Goal: Transaction & Acquisition: Purchase product/service

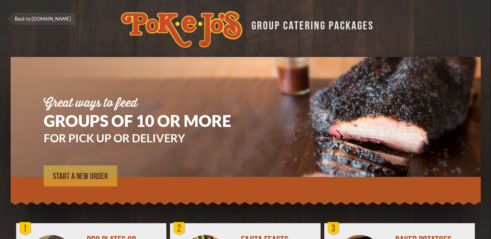
click at [79, 183] on link "START A NEW ORDER" at bounding box center [80, 175] width 73 height 21
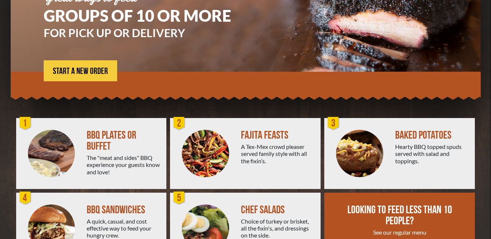
scroll to position [148, 0]
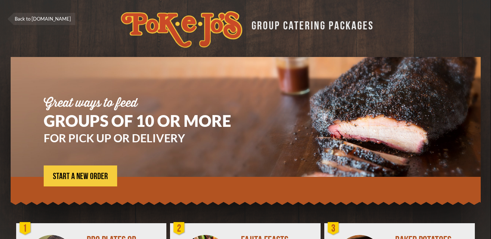
scroll to position [148, 0]
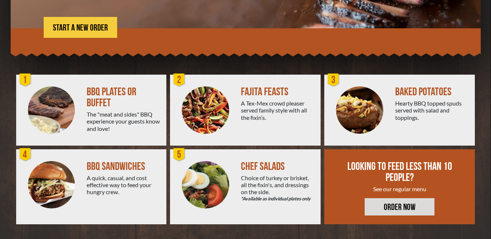
click at [268, 89] on div "FAJITA FEASTS" at bounding box center [278, 91] width 74 height 11
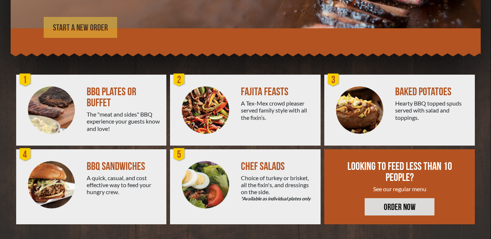
click at [78, 27] on span "START A NEW ORDER" at bounding box center [80, 28] width 55 height 9
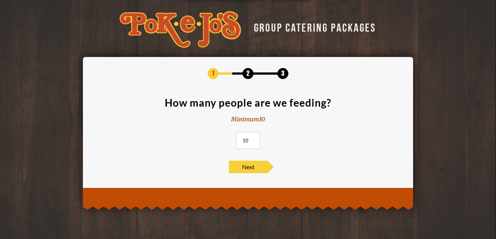
drag, startPoint x: 242, startPoint y: 141, endPoint x: 253, endPoint y: 141, distance: 11.4
click at [253, 141] on input "10" at bounding box center [248, 140] width 24 height 17
type input "100"
click at [247, 166] on span "Next" at bounding box center [248, 166] width 39 height 12
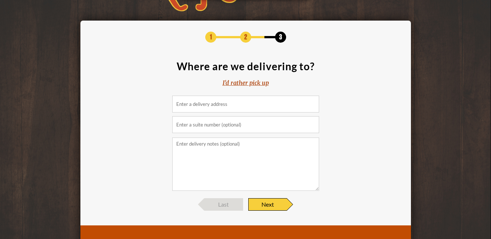
scroll to position [63, 0]
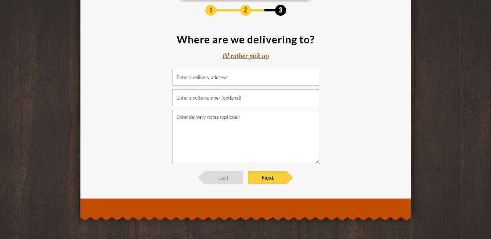
click at [247, 56] on div "I'd rather pick up" at bounding box center [246, 56] width 46 height 8
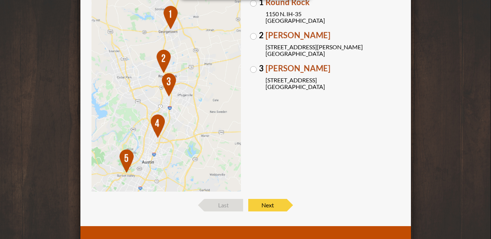
scroll to position [115, 0]
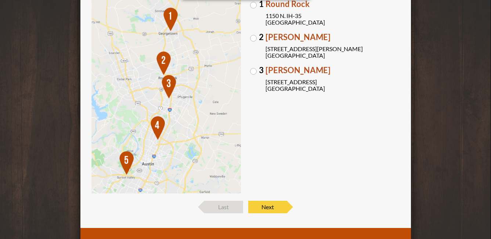
click at [254, 69] on label "3 Brodie Oaks 4109 S. Capitol of TX Hwy Austin, TX 78704" at bounding box center [325, 79] width 150 height 26
click at [0, 0] on input "3 Brodie Oaks 4109 S. Capitol of TX Hwy Austin, TX 78704" at bounding box center [0, 0] width 0 height 0
click at [276, 210] on span "Next" at bounding box center [267, 206] width 39 height 12
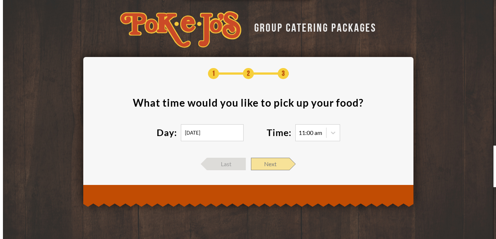
scroll to position [0, 0]
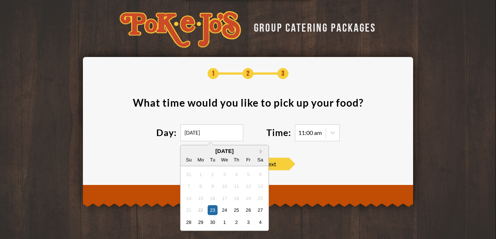
click at [213, 137] on input "09/23/2025" at bounding box center [212, 132] width 63 height 17
click at [260, 149] on div "September 2025" at bounding box center [225, 151] width 88 height 6
click at [263, 152] on button "Next Month" at bounding box center [262, 151] width 5 height 5
click at [263, 152] on div "October 2025" at bounding box center [225, 151] width 88 height 6
click at [261, 152] on div "October 2025" at bounding box center [225, 151] width 88 height 6
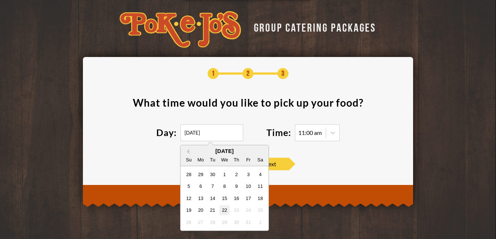
click at [225, 209] on div "22" at bounding box center [225, 210] width 10 height 10
type input "10/22/2025"
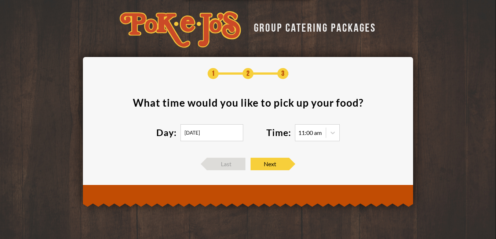
click at [314, 133] on div "11:00 am" at bounding box center [311, 133] width 24 height 6
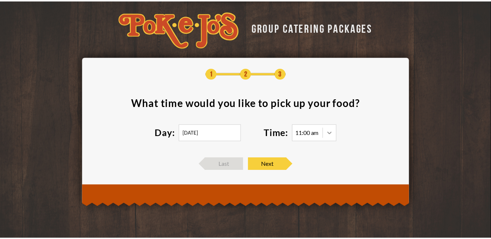
scroll to position [1, 0]
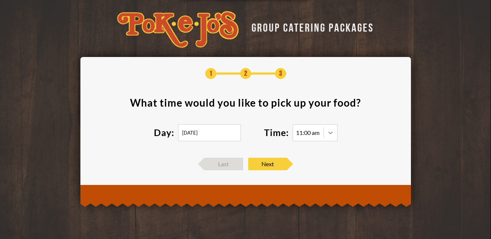
click at [330, 133] on icon at bounding box center [330, 132] width 7 height 7
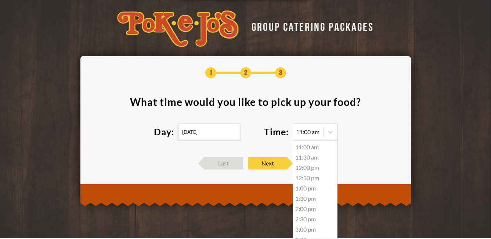
scroll to position [80, 0]
click at [302, 203] on div "5:30 pm" at bounding box center [315, 201] width 44 height 10
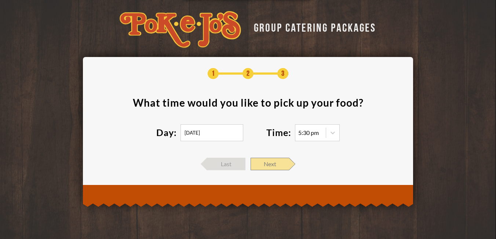
click at [270, 162] on span "Next" at bounding box center [270, 164] width 39 height 12
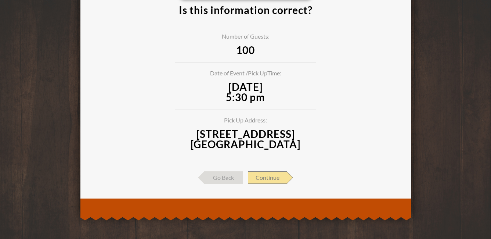
click at [275, 183] on span "Continue" at bounding box center [267, 177] width 39 height 12
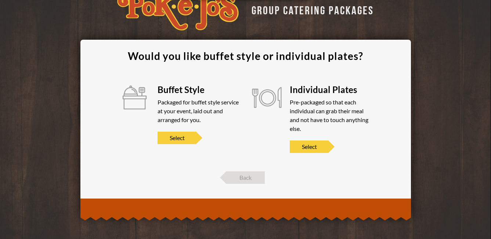
scroll to position [17, 0]
click at [174, 137] on span "Select" at bounding box center [177, 137] width 39 height 12
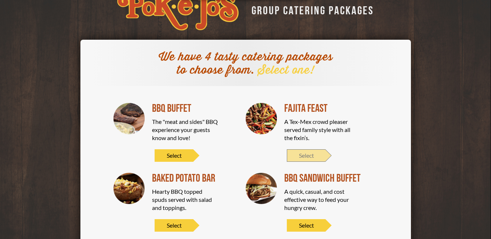
click at [304, 156] on span "Select" at bounding box center [306, 155] width 39 height 12
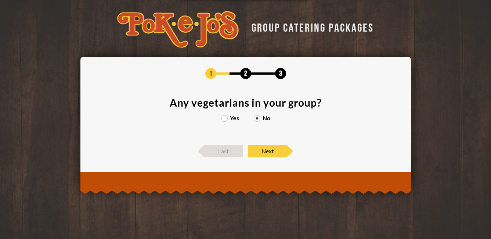
scroll to position [0, 0]
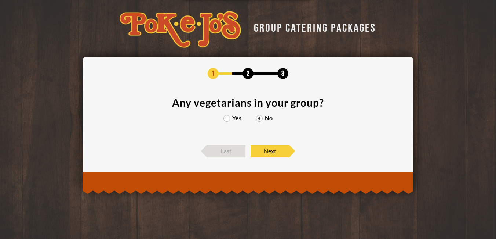
click at [234, 120] on label "Yes" at bounding box center [233, 118] width 18 height 6
click at [0, 0] on input "Yes" at bounding box center [0, 0] width 0 height 0
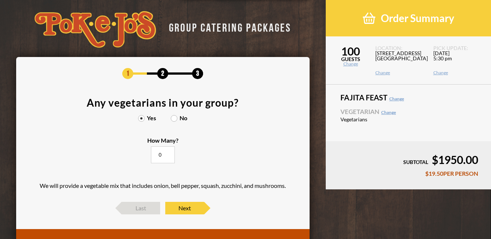
drag, startPoint x: 161, startPoint y: 156, endPoint x: 156, endPoint y: 155, distance: 5.2
click at [156, 155] on input "0" at bounding box center [163, 154] width 24 height 17
type input "12"
click at [216, 165] on section "Any vegetarians in your group? Yes No How Many? 12 We will provide a vegetable …" at bounding box center [162, 145] width 271 height 97
click at [183, 211] on span "Next" at bounding box center [184, 208] width 39 height 12
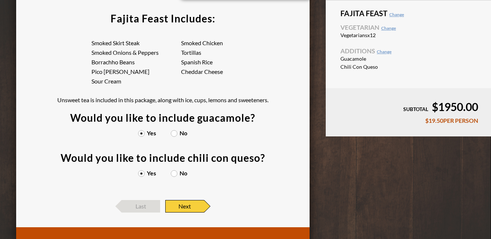
scroll to position [88, 0]
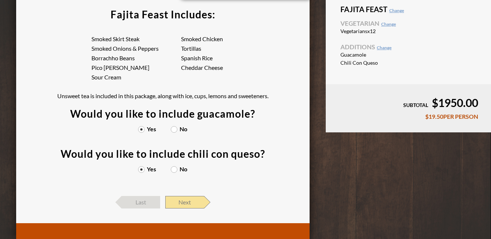
click at [187, 200] on span "Next" at bounding box center [184, 202] width 39 height 12
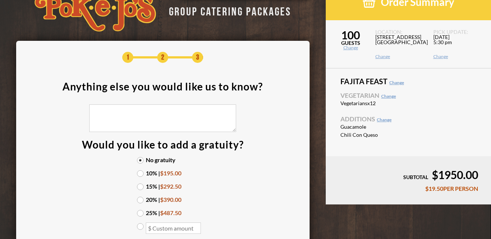
scroll to position [19, 0]
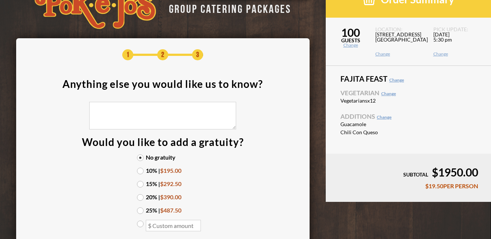
click at [138, 184] on label "15% | $292.50" at bounding box center [162, 184] width 51 height 6
click at [0, 0] on input "15% | $292.50" at bounding box center [0, 0] width 0 height 0
click at [242, 205] on section "Anything else you would like us to know? Would you like to add a gratuity? No g…" at bounding box center [162, 159] width 271 height 160
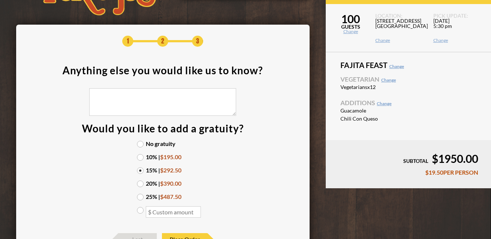
scroll to position [33, 0]
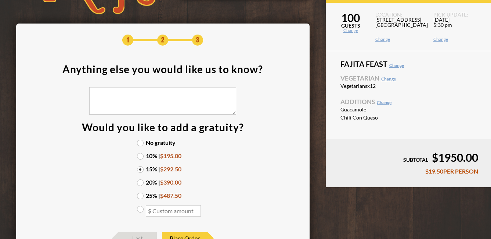
click at [156, 210] on input "number" at bounding box center [173, 210] width 55 height 11
type input "300"
click at [140, 212] on label "300" at bounding box center [162, 211] width 51 height 11
click at [0, 0] on input "300" at bounding box center [0, 0] width 0 height 0
click at [140, 213] on label "300" at bounding box center [162, 211] width 51 height 11
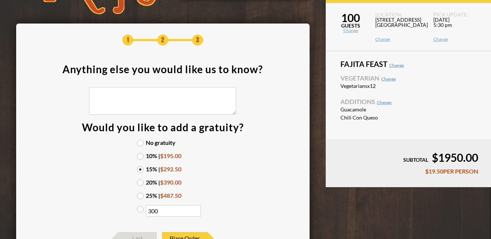
click at [0, 0] on input "300" at bounding box center [0, 0] width 0 height 0
click at [140, 213] on label "300" at bounding box center [162, 211] width 51 height 11
click at [0, 0] on input "300" at bounding box center [0, 0] width 0 height 0
click at [261, 173] on section "Anything else you would like us to know? Would you like to add a gratuity? No g…" at bounding box center [162, 144] width 271 height 160
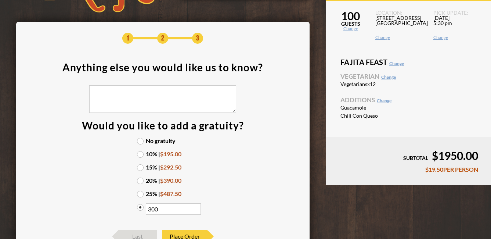
scroll to position [21, 0]
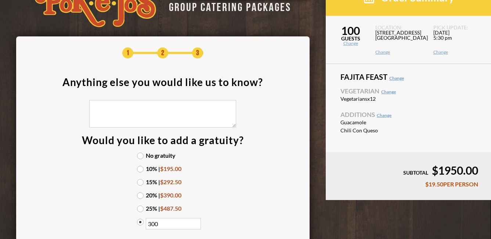
click at [458, 168] on div "SUBTOTAL $1950.00" at bounding box center [409, 170] width 140 height 11
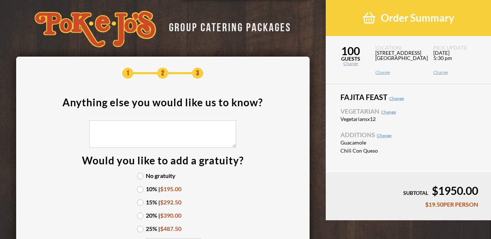
scroll to position [0, 0]
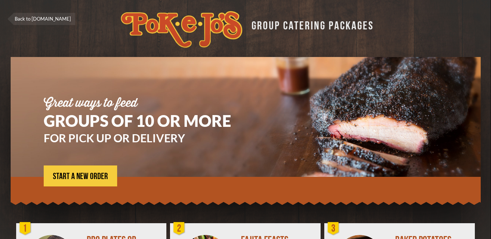
scroll to position [148, 0]
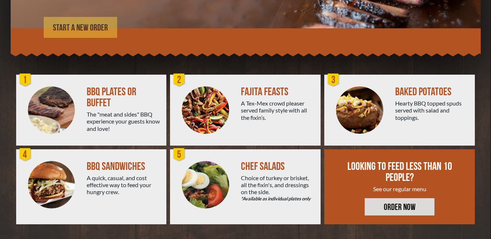
click at [65, 33] on link "START A NEW ORDER" at bounding box center [80, 27] width 73 height 21
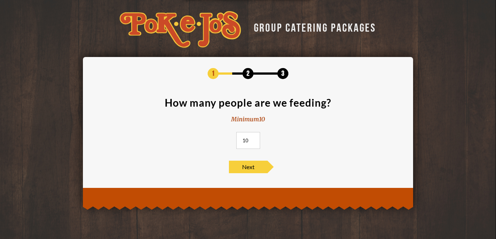
drag, startPoint x: 248, startPoint y: 140, endPoint x: 221, endPoint y: 139, distance: 27.2
click at [221, 139] on section "How many people are we feeding? Minimum 10 10" at bounding box center [248, 125] width 308 height 56
type input "100"
click at [246, 170] on span "Next" at bounding box center [248, 166] width 39 height 12
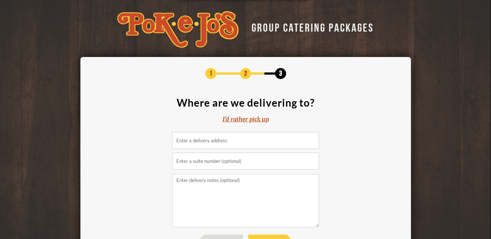
click at [221, 137] on input at bounding box center [245, 140] width 147 height 17
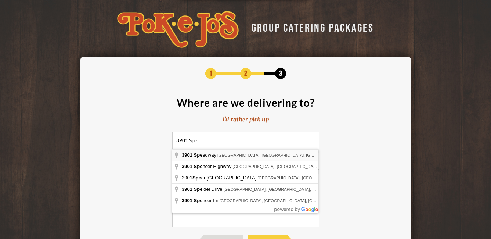
type input "3901 Speedway, Austin, TX, USA"
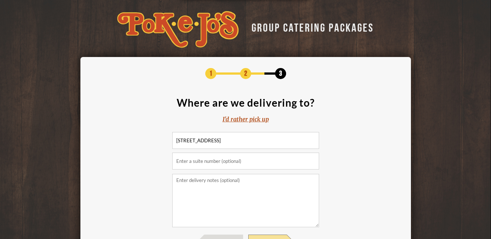
click at [270, 238] on span "Next" at bounding box center [267, 240] width 39 height 12
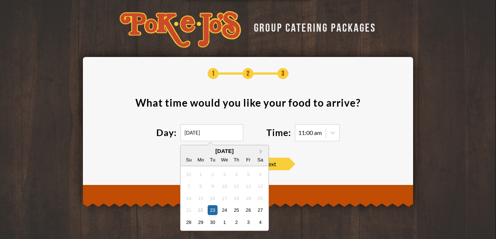
click at [227, 133] on input "09/23/2025" at bounding box center [212, 132] width 63 height 17
click at [261, 152] on button "Next Month" at bounding box center [262, 151] width 5 height 5
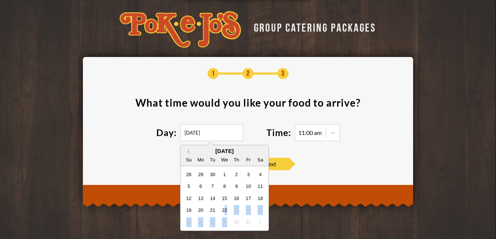
drag, startPoint x: 224, startPoint y: 208, endPoint x: 231, endPoint y: 219, distance: 12.8
click at [231, 219] on div "28 29 30 1 2 3 4 5 6 7 8 9 10 11 12 13 14 15 16 17 18 19 20 21 22 23 24 25 26 2…" at bounding box center [224, 197] width 83 height 59
drag, startPoint x: 231, startPoint y: 219, endPoint x: 234, endPoint y: 198, distance: 21.9
click at [234, 198] on div "16" at bounding box center [237, 198] width 10 height 10
type input "10/16/2025"
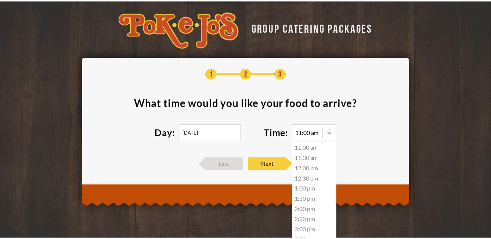
scroll to position [1, 0]
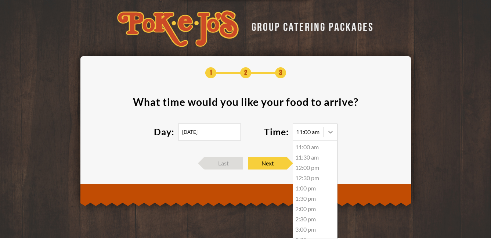
click at [332, 135] on icon at bounding box center [330, 131] width 7 height 7
click at [305, 191] on div "5:00 pm" at bounding box center [315, 190] width 44 height 10
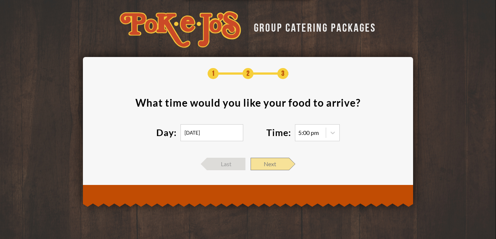
click at [274, 162] on span "Next" at bounding box center [270, 164] width 39 height 12
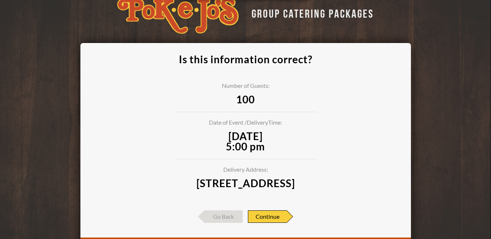
scroll to position [15, 0]
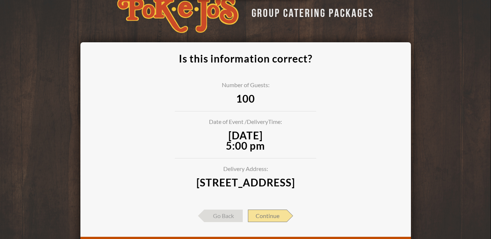
click at [269, 222] on span "Continue" at bounding box center [267, 215] width 39 height 12
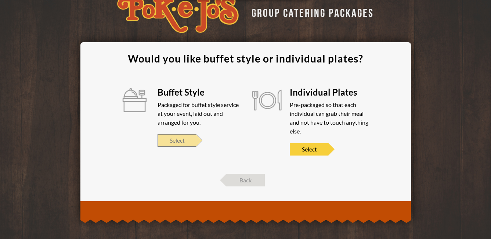
click at [182, 141] on span "Select" at bounding box center [177, 140] width 39 height 12
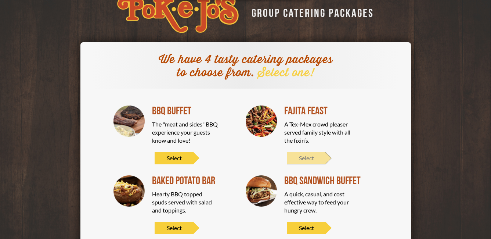
click at [311, 158] on span "Select" at bounding box center [306, 158] width 39 height 12
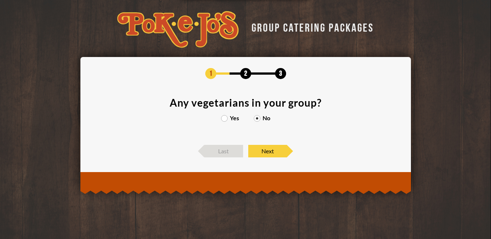
scroll to position [0, 0]
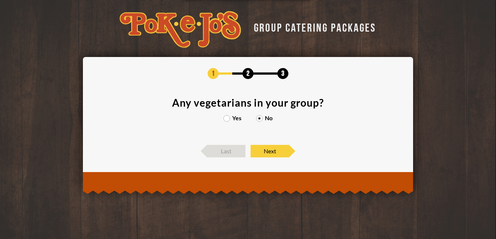
click at [234, 115] on label "Yes" at bounding box center [233, 118] width 18 height 6
click at [0, 0] on input "Yes" at bounding box center [0, 0] width 0 height 0
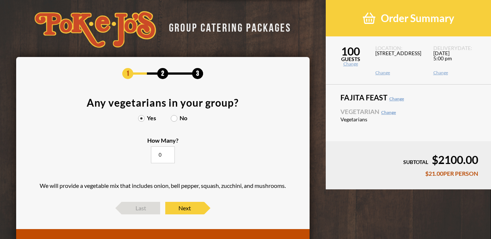
drag, startPoint x: 161, startPoint y: 155, endPoint x: 156, endPoint y: 155, distance: 4.8
click at [156, 155] on input "0" at bounding box center [163, 154] width 24 height 17
type input "10"
click at [214, 174] on section "Any vegetarians in your group? Yes No How Many? 10 We will provide a vegetable …" at bounding box center [162, 145] width 271 height 97
click at [197, 212] on span "Next" at bounding box center [184, 208] width 39 height 12
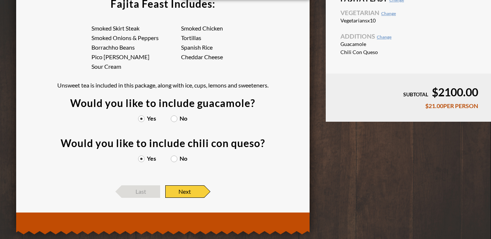
scroll to position [98, 0]
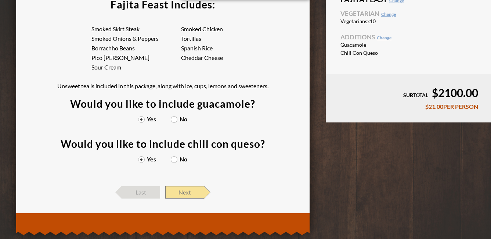
click at [202, 191] on span "Next" at bounding box center [184, 192] width 39 height 12
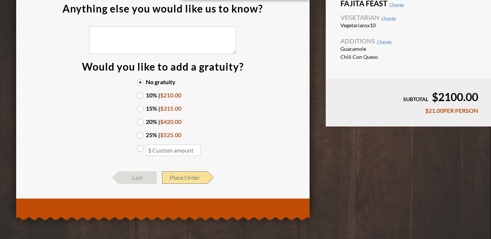
scroll to position [94, 0]
click at [160, 149] on input "number" at bounding box center [173, 149] width 55 height 11
type input "275"
click at [228, 152] on section "Anything else you would like us to know? Would you like to add a gratuity? No g…" at bounding box center [162, 83] width 271 height 160
